Goal: Transaction & Acquisition: Purchase product/service

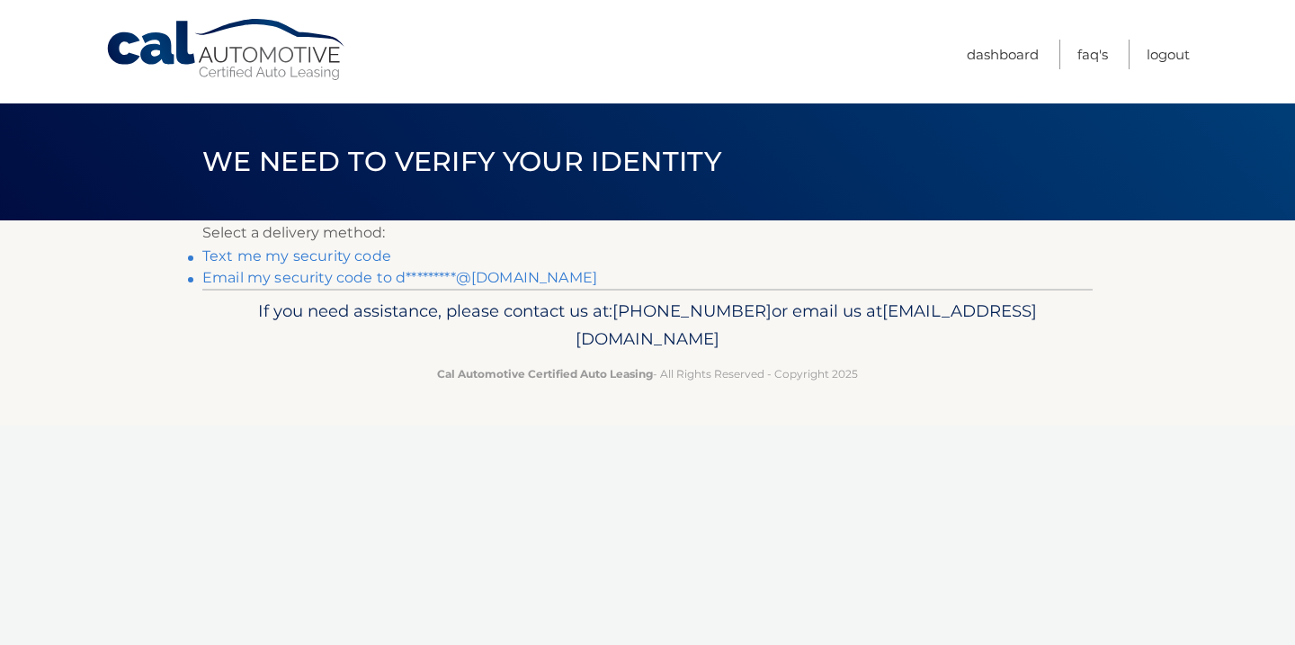
click at [295, 281] on link "Email my security code to d*********@gmail.com" at bounding box center [399, 277] width 395 height 17
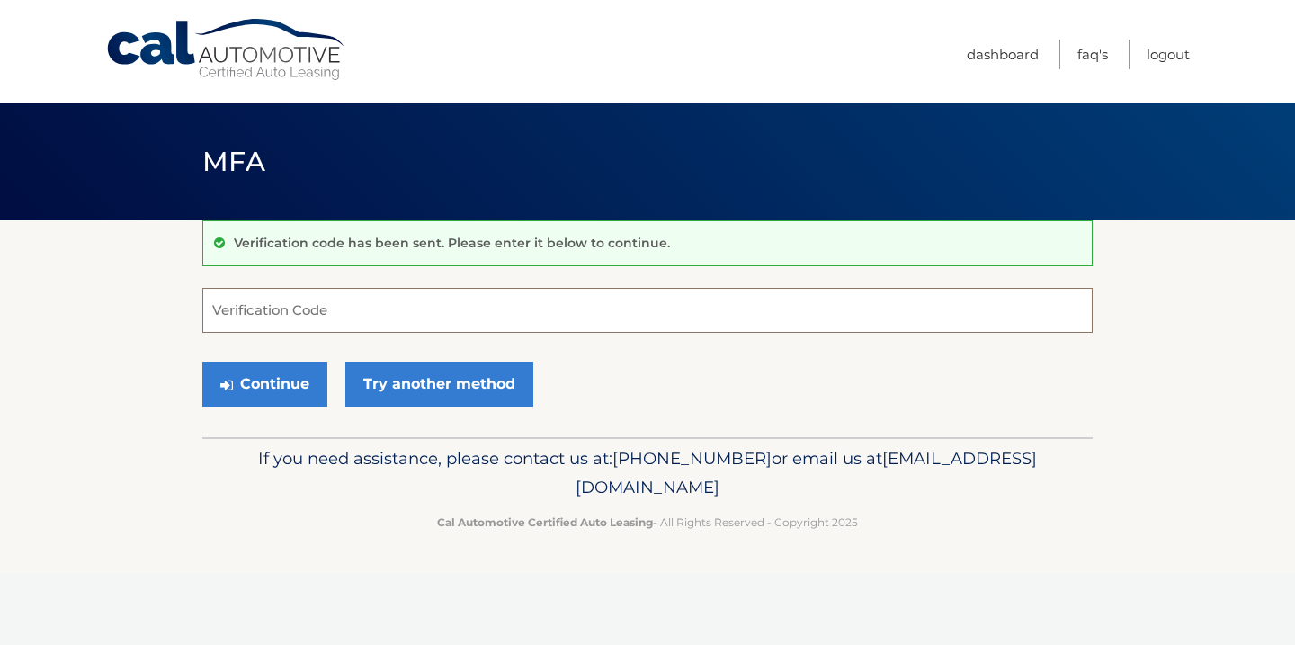
click at [542, 318] on input "Verification Code" at bounding box center [647, 310] width 890 height 45
type input "171809"
click at [267, 382] on button "Continue" at bounding box center [264, 383] width 125 height 45
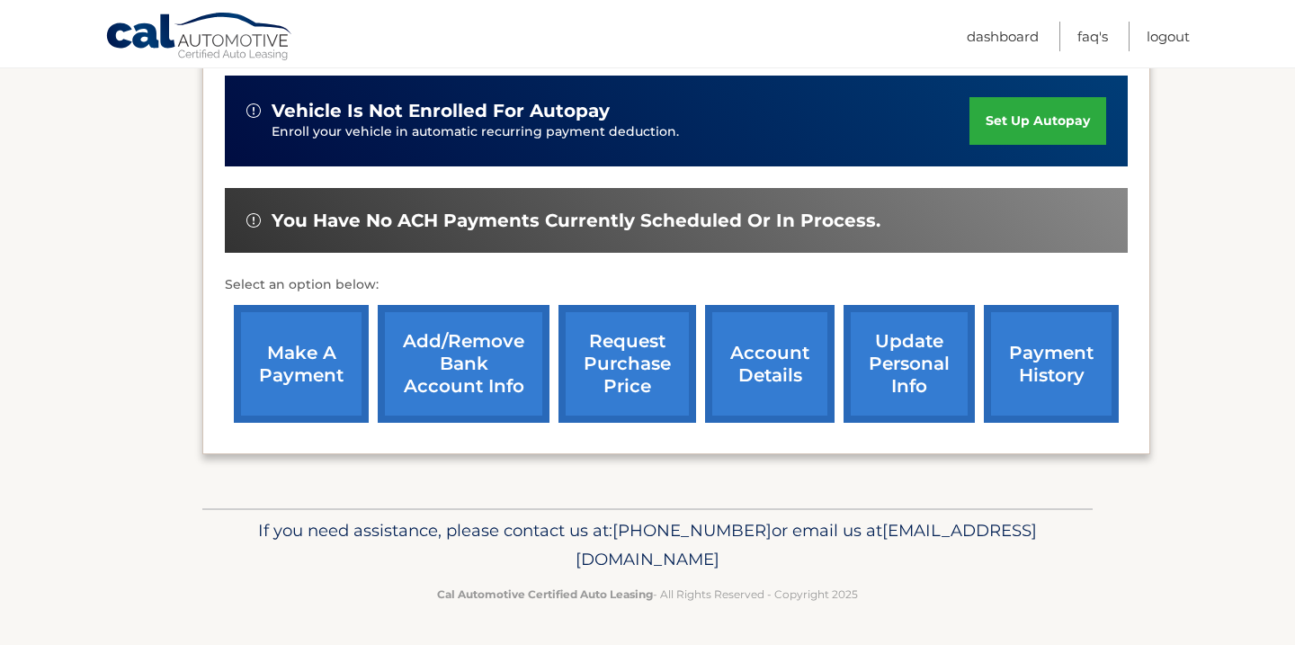
scroll to position [489, 0]
click at [276, 389] on link "make a payment" at bounding box center [301, 364] width 135 height 118
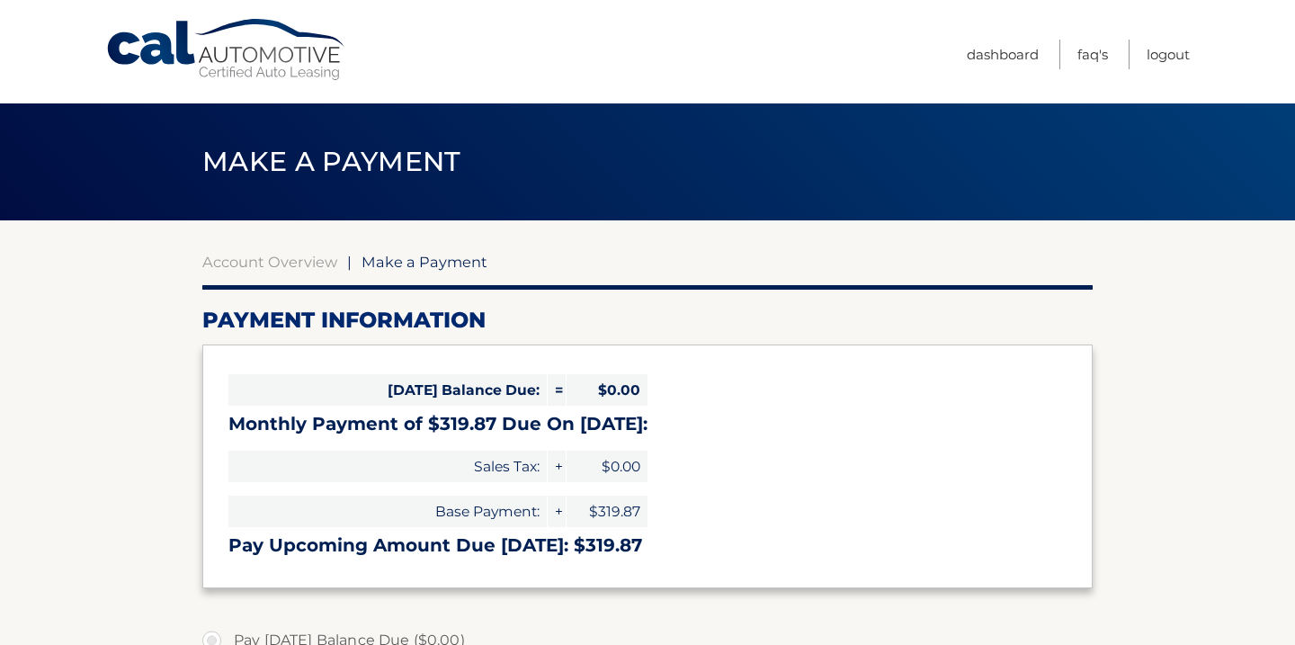
select select "Zjk1ZTVkN2UtMGQxYS00YzhkLTkyYWQtZDRjMzI0NDNiNmMx"
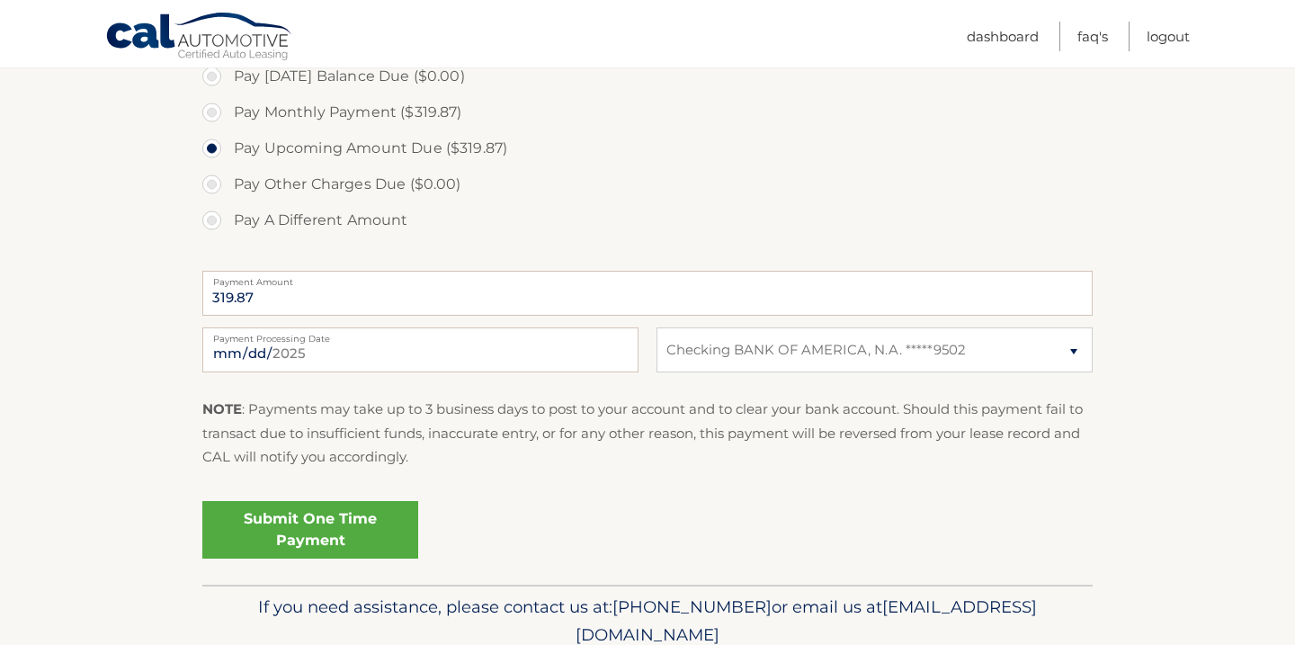
scroll to position [640, 0]
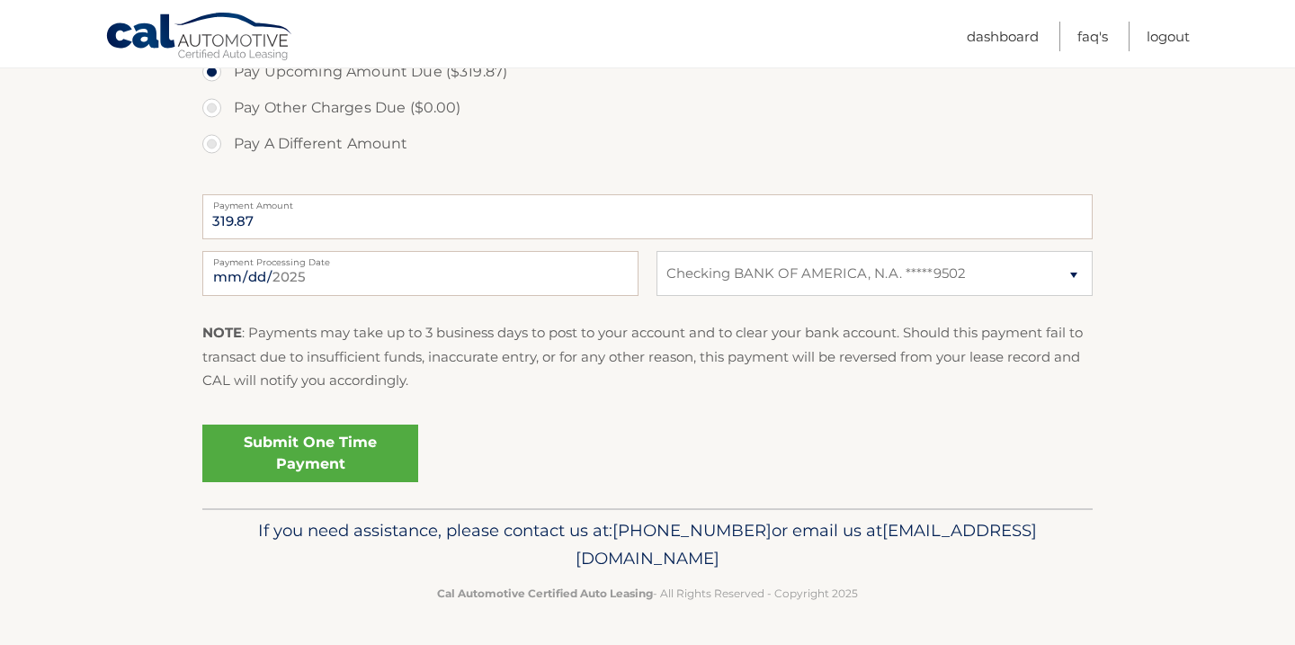
click at [322, 465] on link "Submit One Time Payment" at bounding box center [310, 453] width 216 height 58
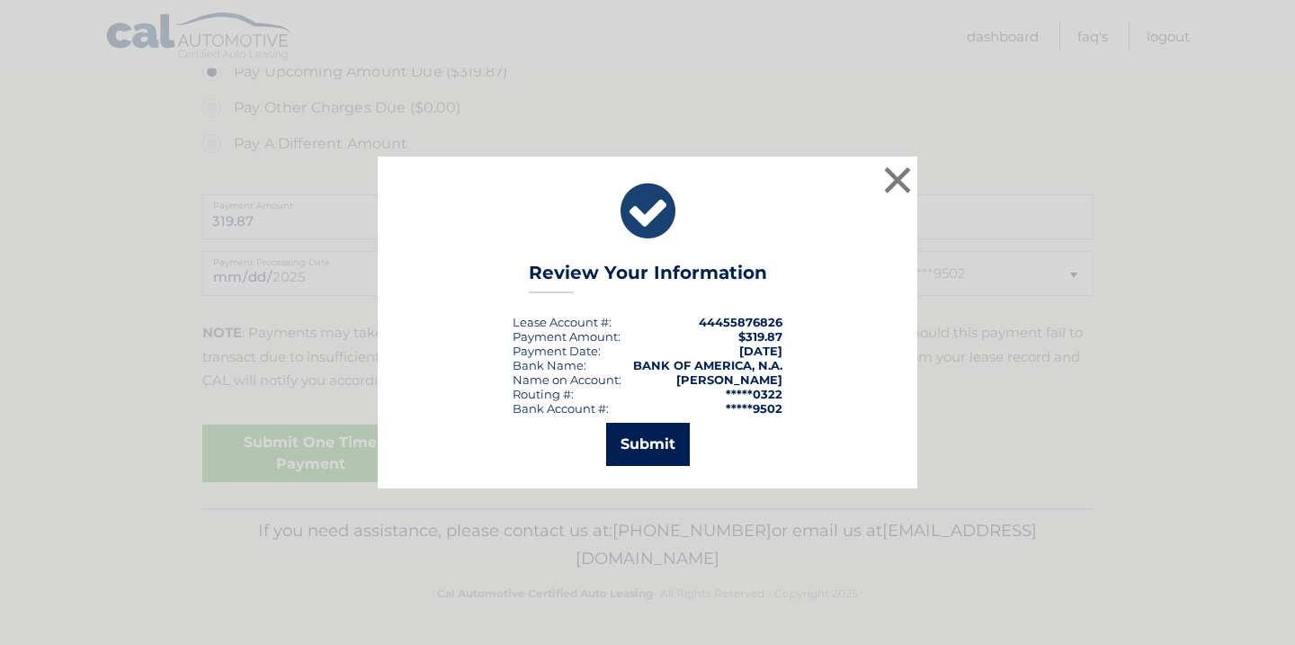
click at [647, 447] on button "Submit" at bounding box center [648, 444] width 84 height 43
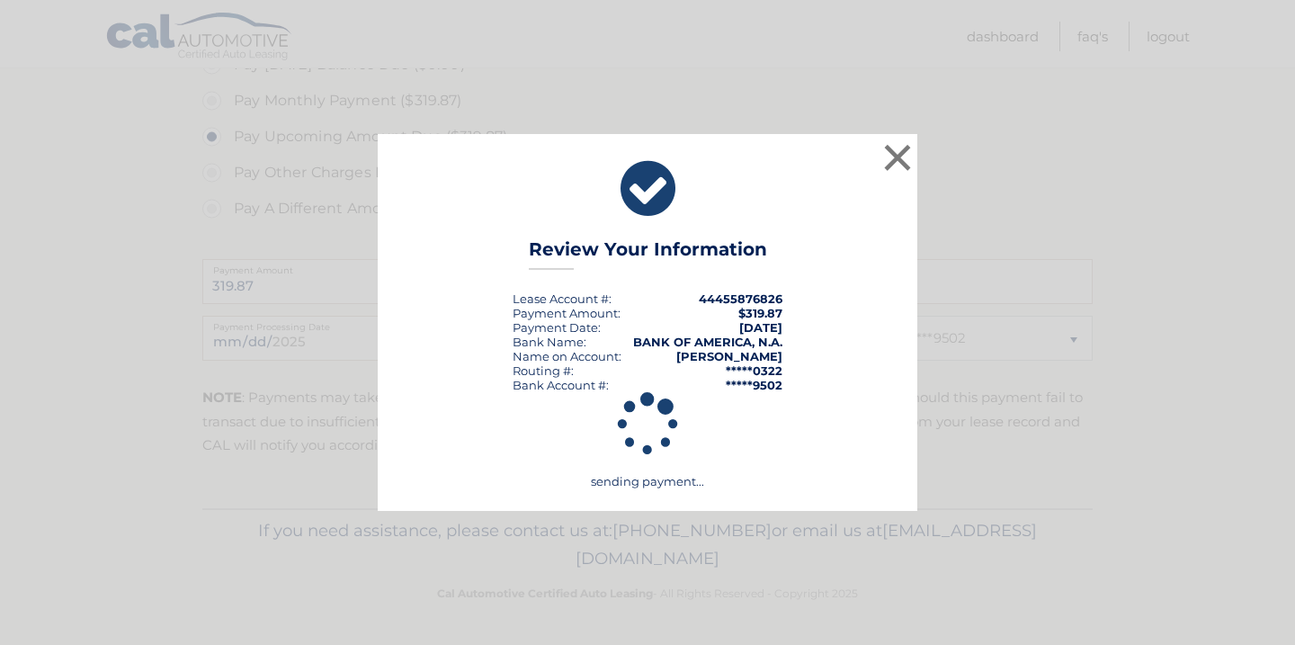
scroll to position [575, 0]
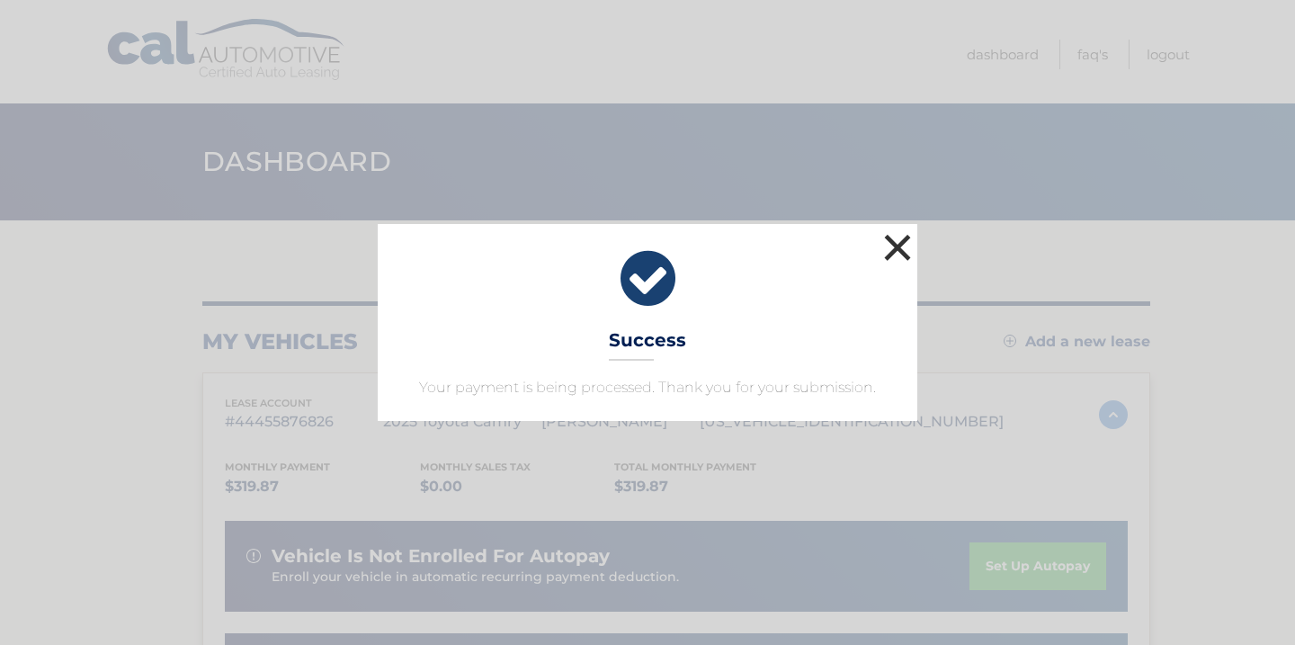
click at [900, 246] on button "×" at bounding box center [897, 247] width 36 height 36
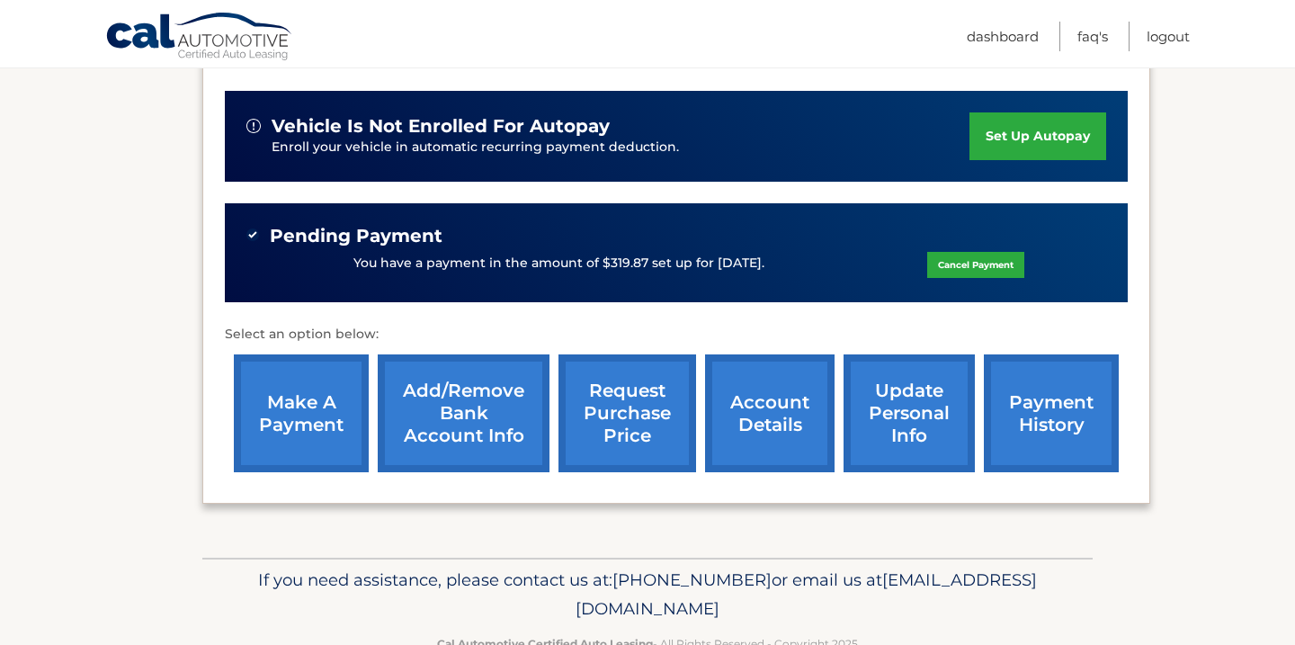
scroll to position [425, 0]
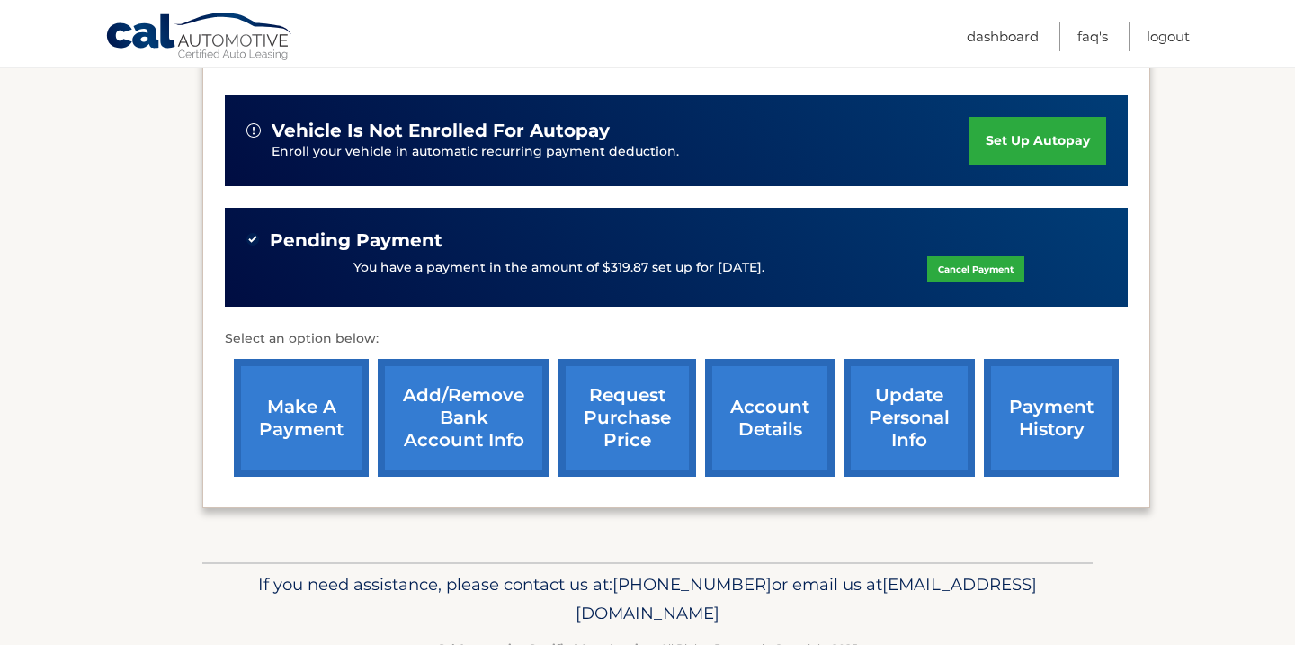
click at [995, 413] on link "payment history" at bounding box center [1051, 418] width 135 height 118
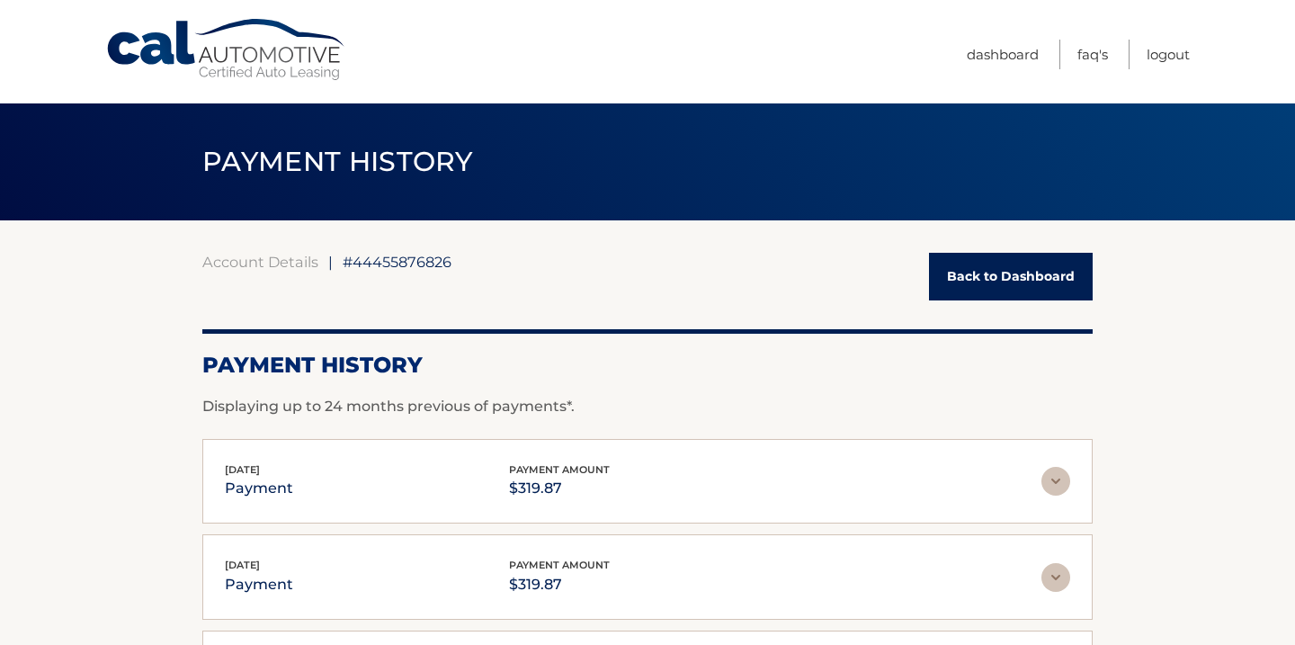
click at [1039, 289] on link "Back to Dashboard" at bounding box center [1011, 277] width 164 height 48
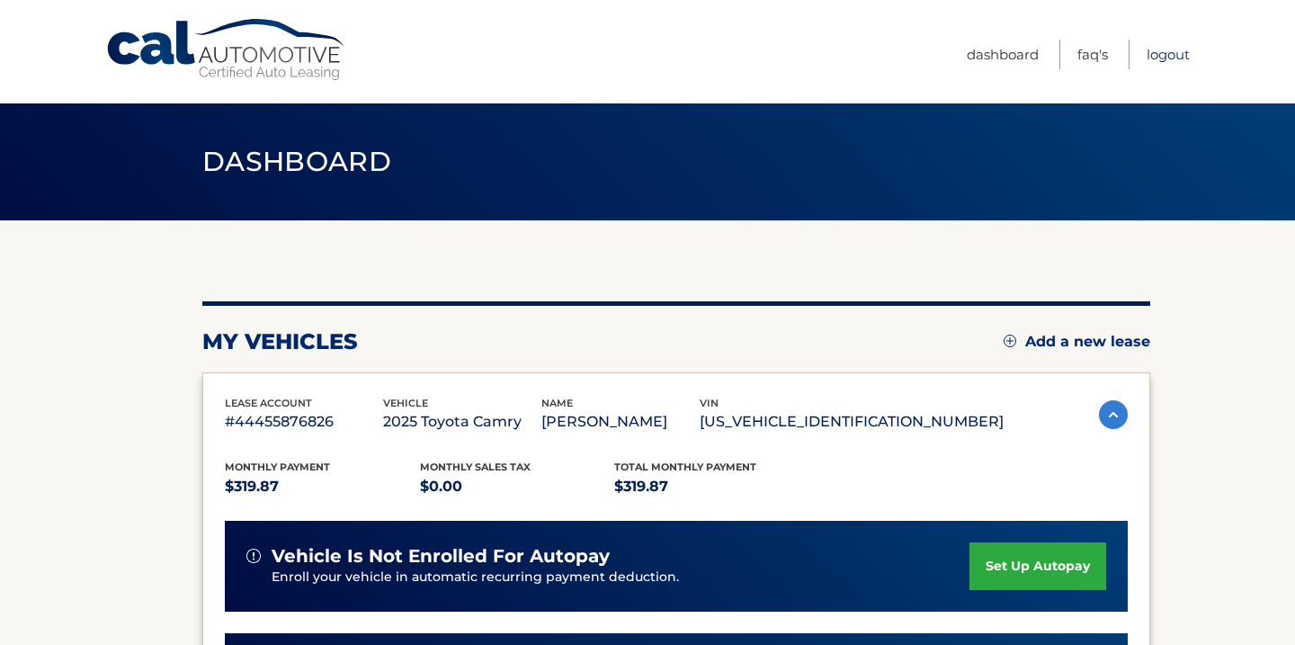
click at [1177, 58] on link "Logout" at bounding box center [1167, 55] width 43 height 30
